Goal: Task Accomplishment & Management: Complete application form

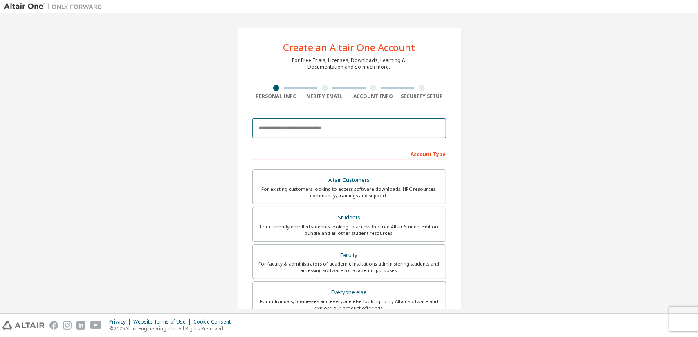
click at [305, 126] on input "email" at bounding box center [349, 129] width 194 height 20
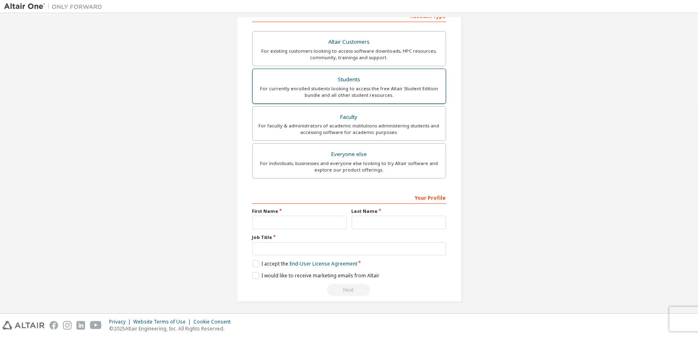
type input "**********"
click at [349, 90] on div "For currently enrolled students looking to access the free Altair Student Editi…" at bounding box center [349, 91] width 183 height 13
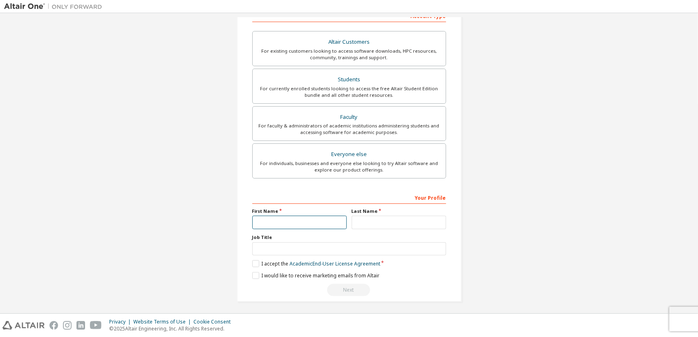
click at [315, 218] on input "text" at bounding box center [299, 222] width 94 height 13
type input "****"
click at [390, 224] on input "text" at bounding box center [399, 222] width 94 height 13
type input "*****"
click at [398, 242] on input "text" at bounding box center [349, 248] width 194 height 13
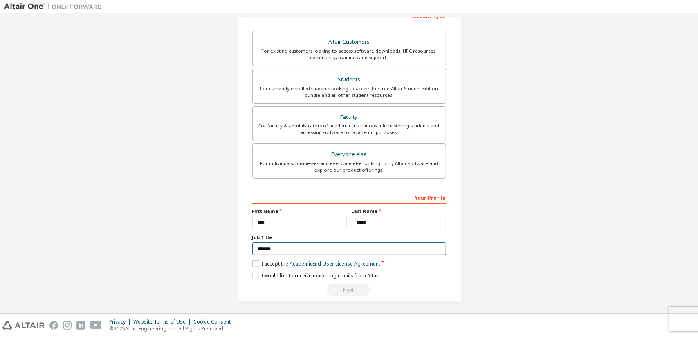
type input "*******"
click at [252, 261] on label "I accept the Academic End-User License Agreement" at bounding box center [316, 263] width 128 height 7
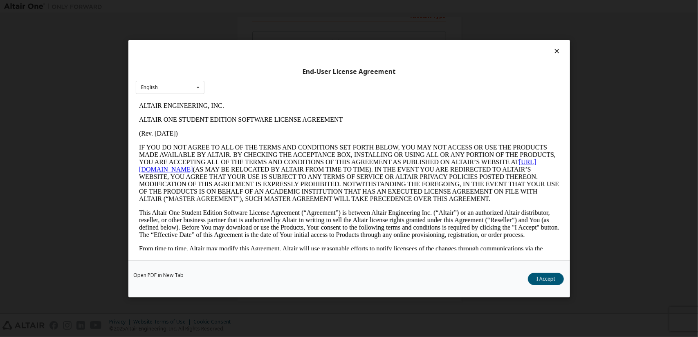
scroll to position [0, 0]
click at [253, 282] on div "Open PDF in New Tab I Accept" at bounding box center [349, 278] width 442 height 37
click at [562, 280] on button "I Accept" at bounding box center [546, 279] width 36 height 12
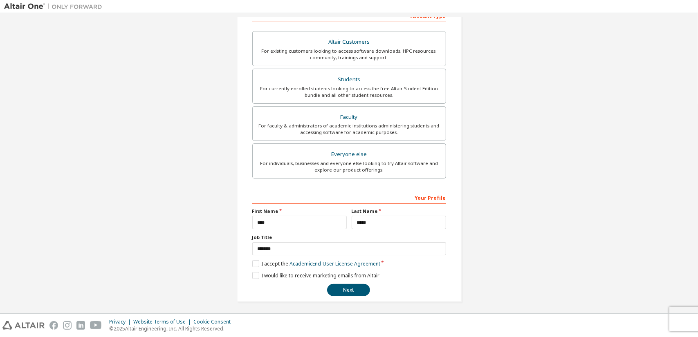
click at [254, 277] on div "**********" at bounding box center [349, 244] width 194 height 106
click at [254, 273] on label "I would like to receive marketing emails from Altair" at bounding box center [315, 275] width 127 height 7
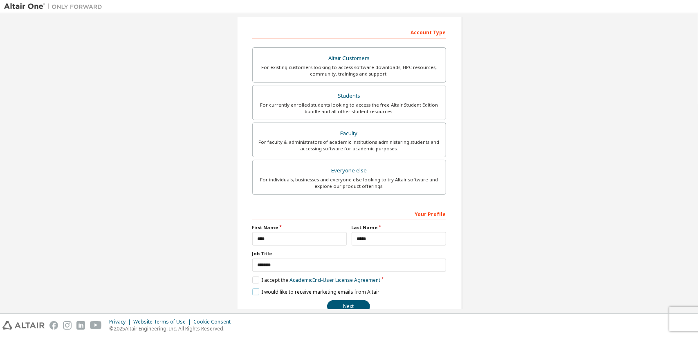
scroll to position [136, 0]
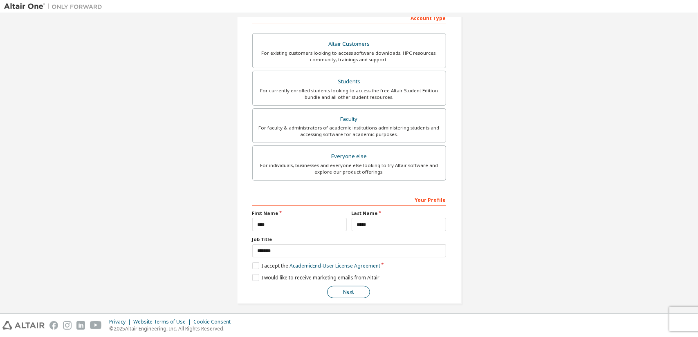
click at [347, 292] on button "Next" at bounding box center [348, 292] width 43 height 12
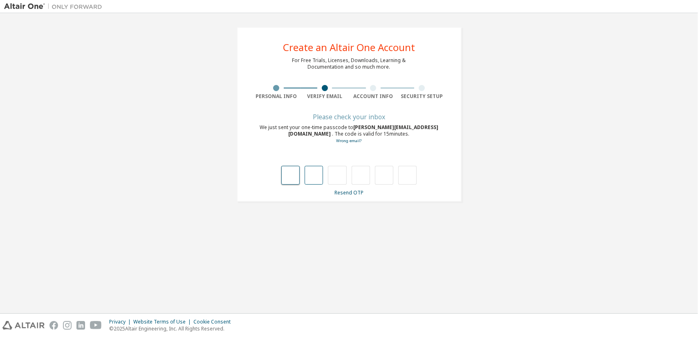
type input "*"
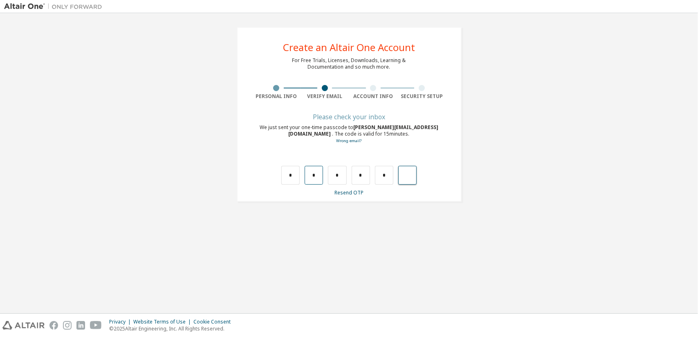
type input "*"
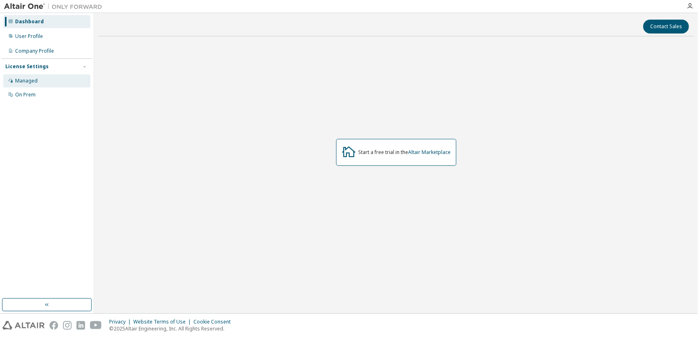
click at [29, 84] on div "Managed" at bounding box center [26, 81] width 22 height 7
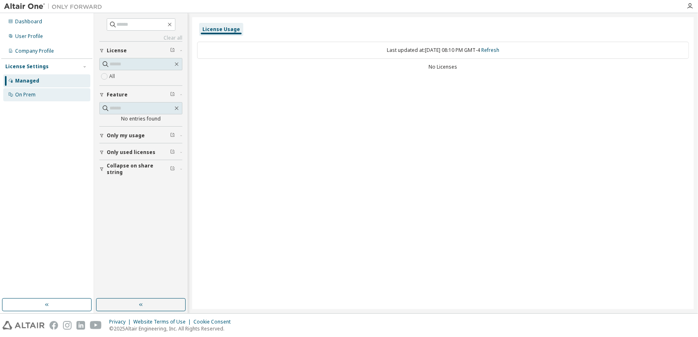
click at [26, 94] on div "On Prem" at bounding box center [25, 95] width 20 height 7
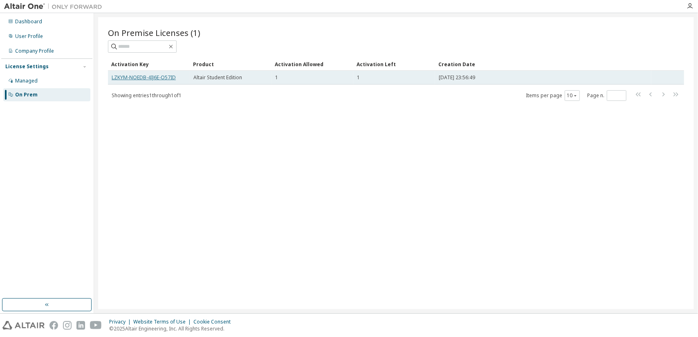
click at [130, 79] on link "LZKYM-NOEDB-4IJ6E-O57ID" at bounding box center [144, 77] width 64 height 7
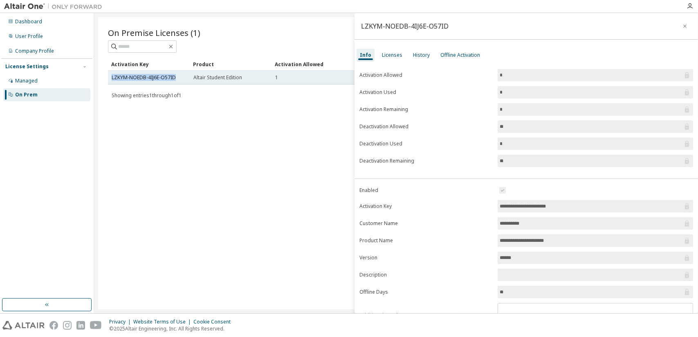
drag, startPoint x: 117, startPoint y: 77, endPoint x: 175, endPoint y: 76, distance: 58.1
click at [175, 76] on div "LZKYM-NOEDB-4IJ6E-O57ID" at bounding box center [149, 77] width 74 height 7
copy link "LZKYM-NOEDB-4IJ6E-O57ID"
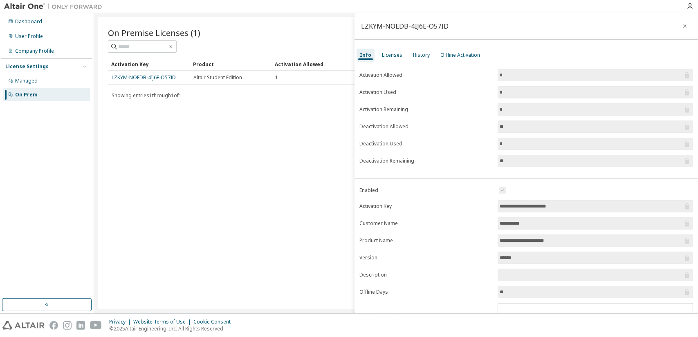
click at [294, 197] on div "On Premise Licenses (1) Clear Load Save Save As Field Operator Value Select fil…" at bounding box center [396, 163] width 596 height 292
